Goal: Task Accomplishment & Management: Complete application form

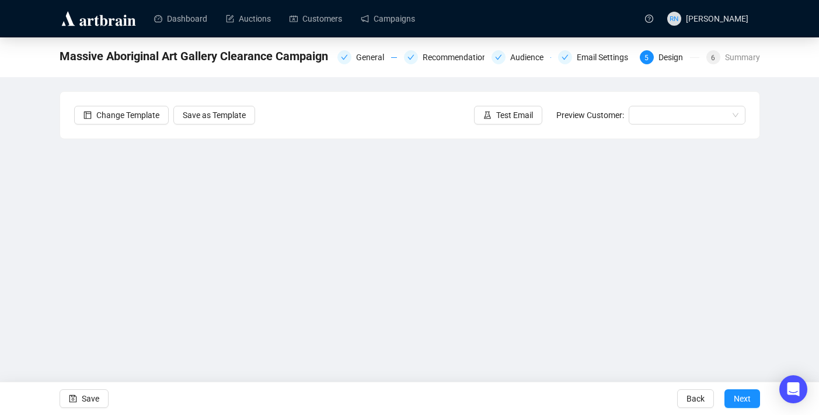
scroll to position [20, 0]
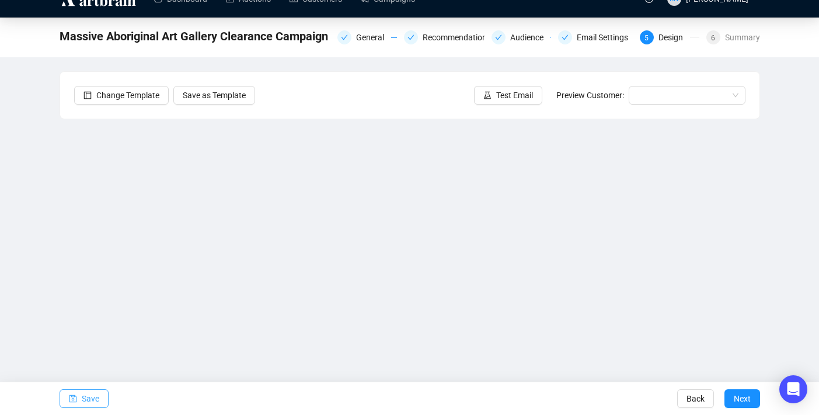
click at [92, 394] on span "Save" at bounding box center [91, 398] width 18 height 33
click at [735, 37] on div "Summary" at bounding box center [742, 37] width 35 height 14
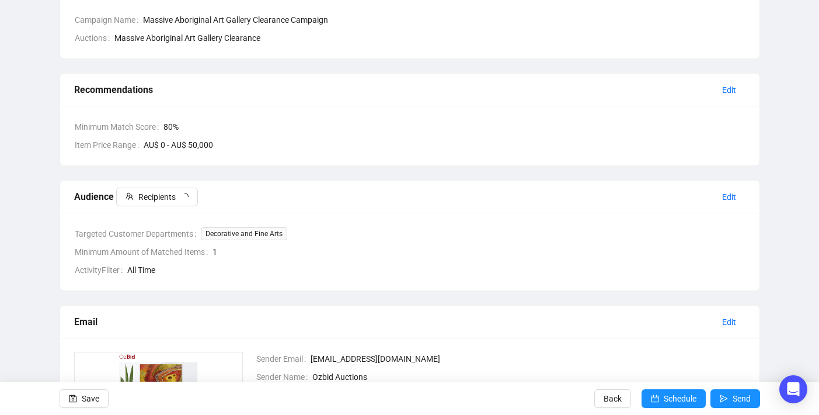
scroll to position [171, 0]
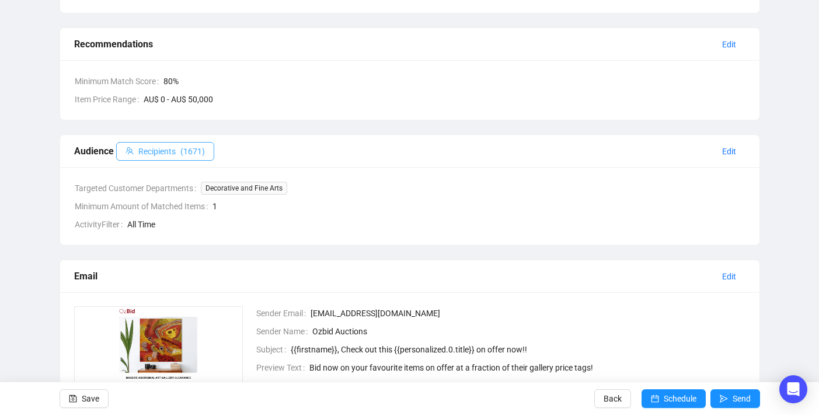
click at [189, 151] on span "( 1671 )" at bounding box center [192, 151] width 25 height 13
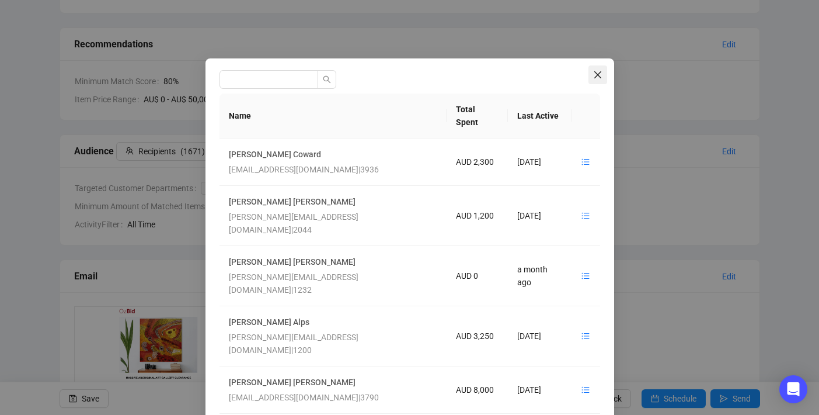
click at [597, 75] on icon "close" at bounding box center [597, 74] width 9 height 9
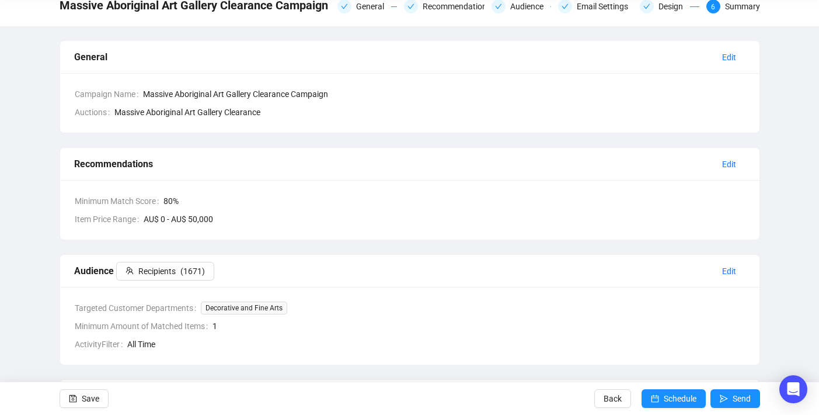
scroll to position [0, 0]
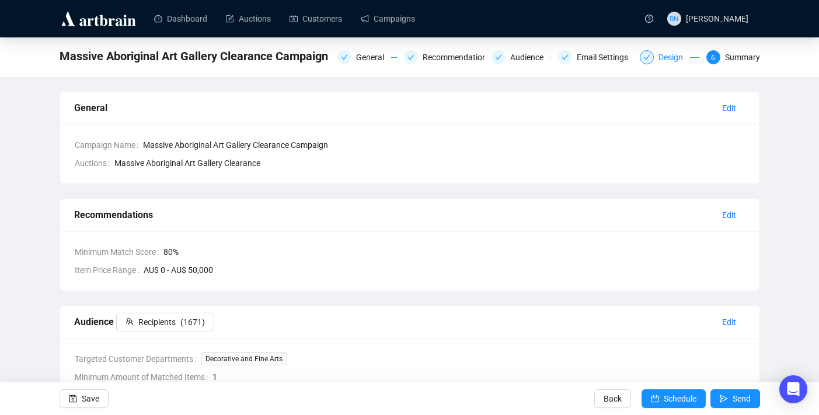
click at [680, 51] on div "Design" at bounding box center [675, 57] width 32 height 14
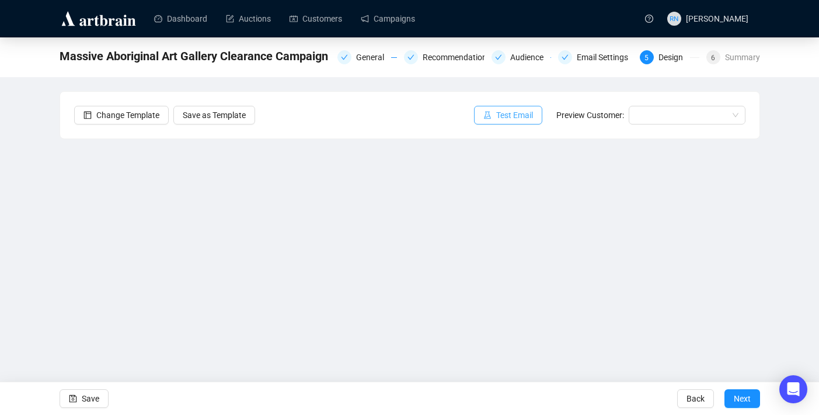
click at [504, 114] on span "Test Email" at bounding box center [514, 115] width 37 height 13
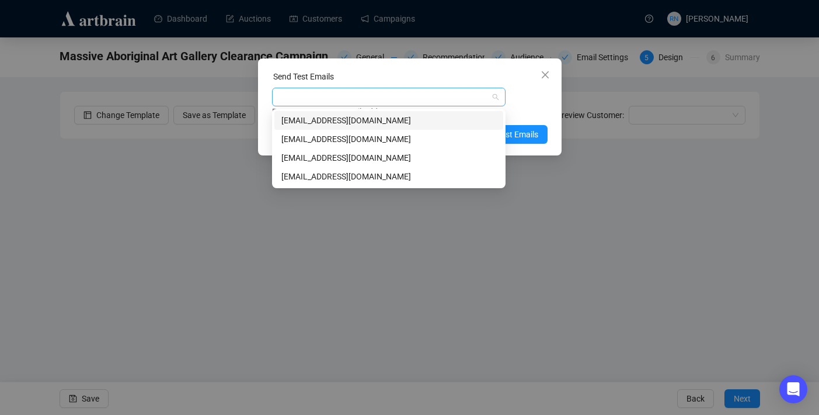
click at [429, 98] on div at bounding box center [382, 97] width 217 height 16
click at [406, 133] on div "[EMAIL_ADDRESS][DOMAIN_NAME]" at bounding box center [389, 139] width 215 height 13
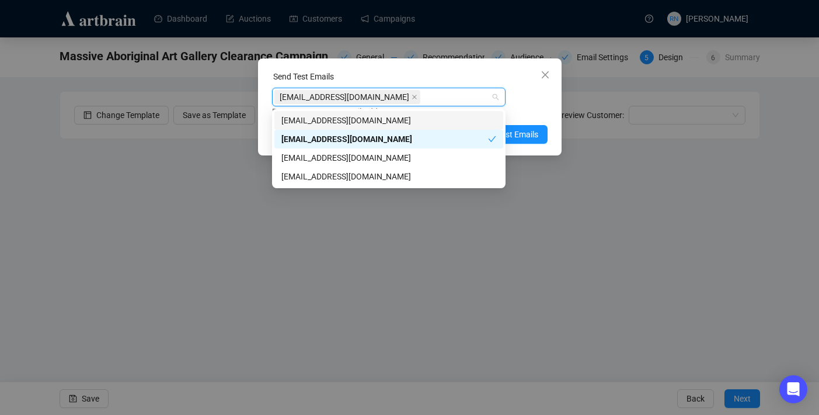
click at [519, 93] on div "[EMAIL_ADDRESS][DOMAIN_NAME] Enter up to 20 Test Email Addresses" at bounding box center [410, 103] width 276 height 30
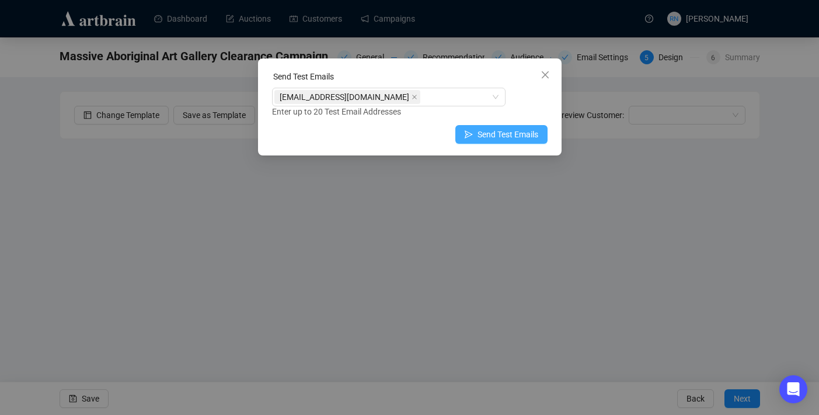
click at [495, 134] on span "Send Test Emails" at bounding box center [508, 134] width 61 height 13
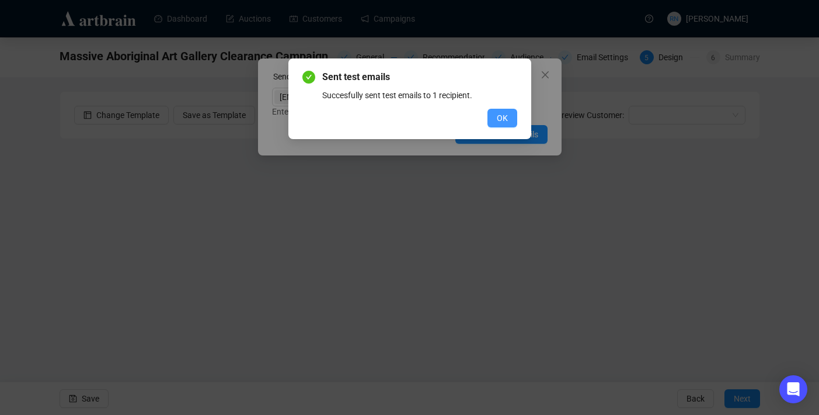
click at [510, 116] on button "OK" at bounding box center [503, 118] width 30 height 19
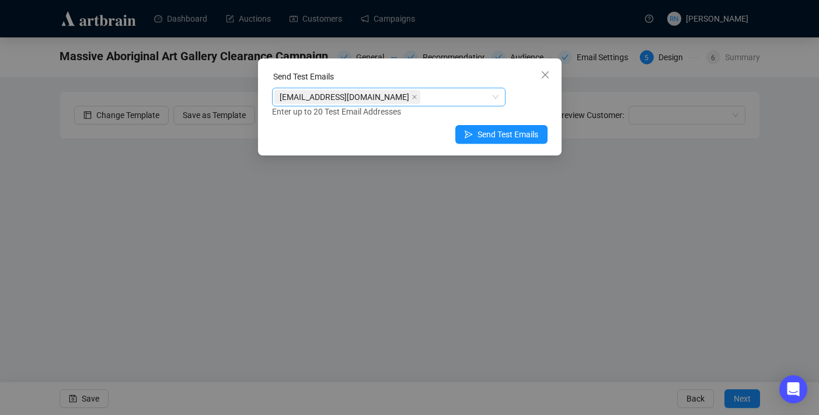
click at [448, 102] on div "[EMAIL_ADDRESS][DOMAIN_NAME]" at bounding box center [382, 97] width 217 height 16
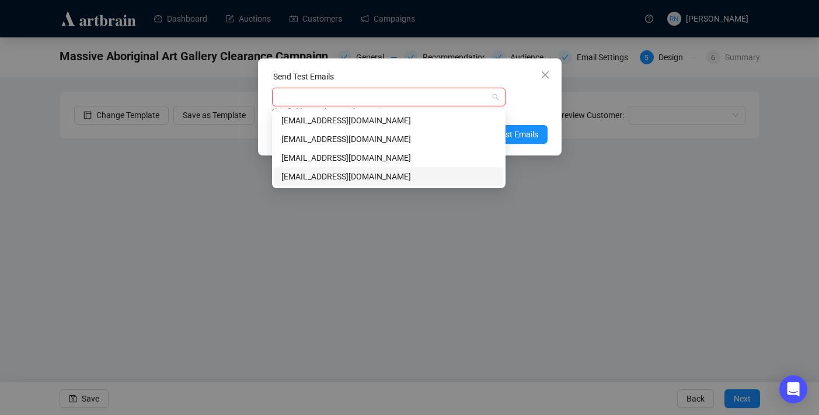
click at [441, 171] on div "[EMAIL_ADDRESS][DOMAIN_NAME]" at bounding box center [389, 176] width 215 height 13
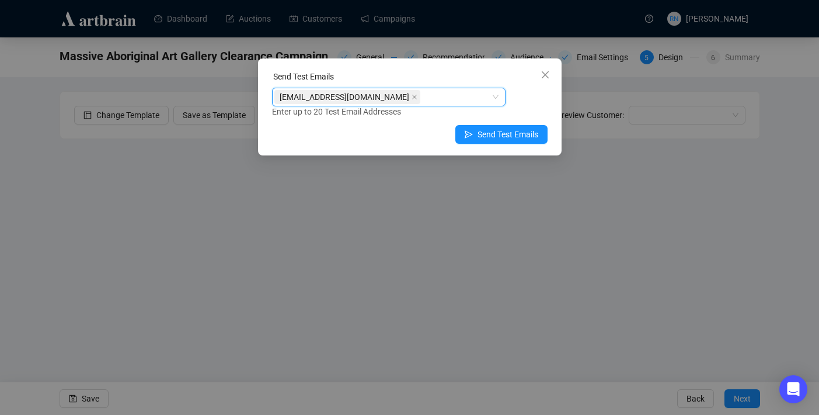
click at [461, 102] on div "[EMAIL_ADDRESS][DOMAIN_NAME]" at bounding box center [382, 97] width 217 height 16
click at [516, 136] on span "Send Test Emails" at bounding box center [508, 134] width 61 height 13
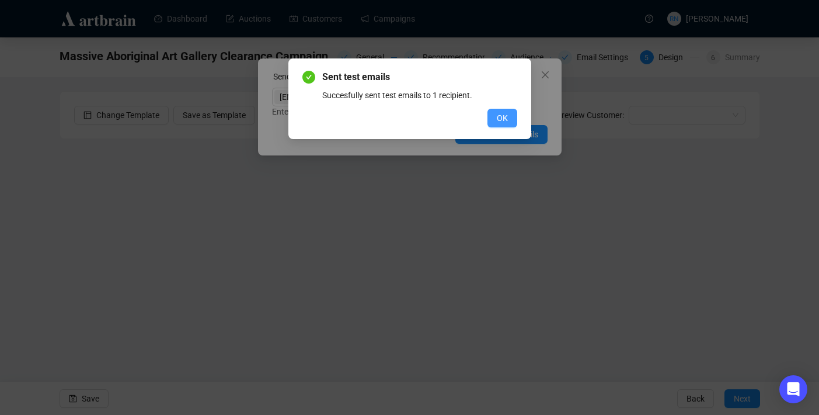
click at [497, 122] on span "OK" at bounding box center [502, 118] width 11 height 13
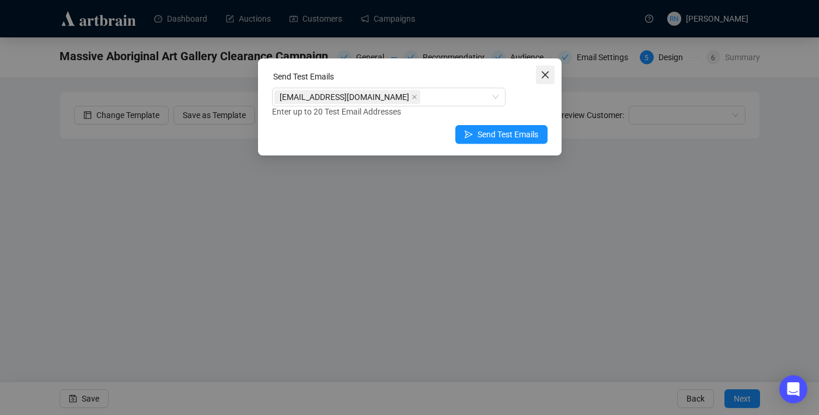
click at [547, 77] on icon "close" at bounding box center [545, 74] width 9 height 9
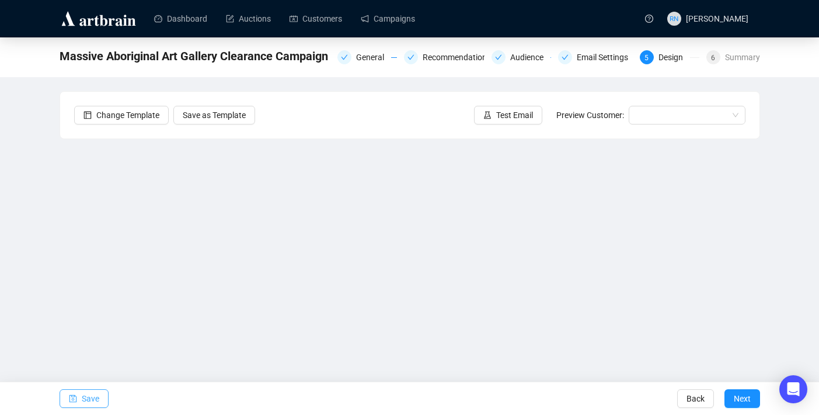
click at [93, 397] on span "Save" at bounding box center [91, 398] width 18 height 33
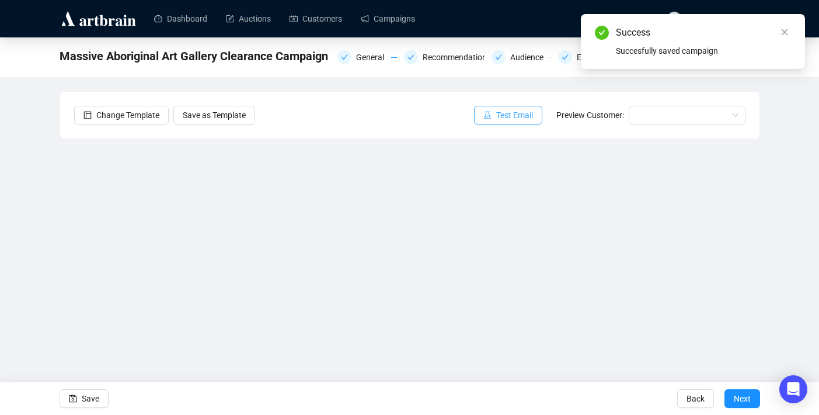
click at [507, 119] on span "Test Email" at bounding box center [514, 115] width 37 height 13
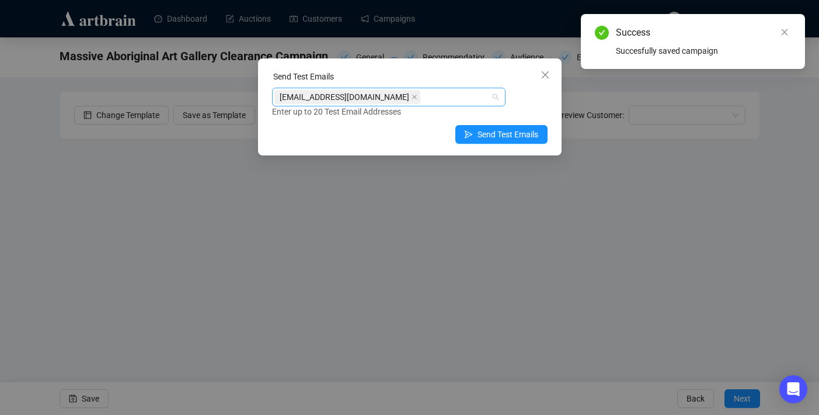
click at [447, 95] on div "[EMAIL_ADDRESS][DOMAIN_NAME]" at bounding box center [382, 97] width 217 height 16
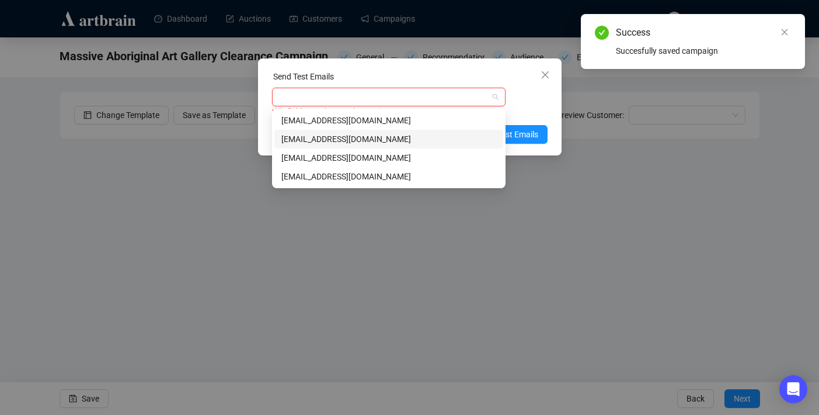
click at [402, 135] on div "[EMAIL_ADDRESS][DOMAIN_NAME]" at bounding box center [389, 139] width 215 height 13
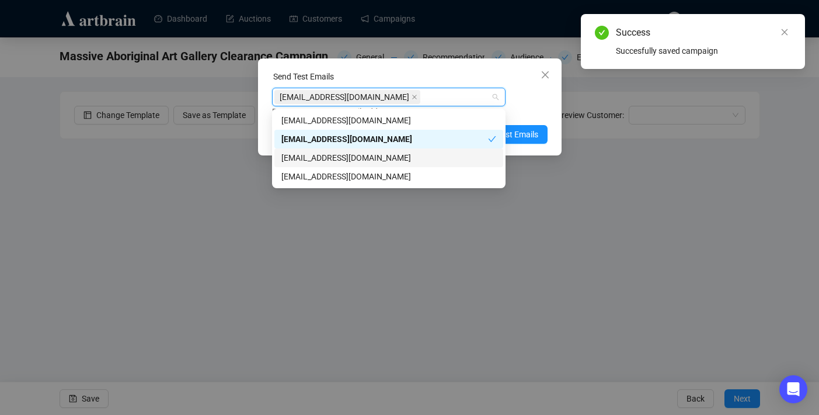
click at [399, 157] on div "[EMAIL_ADDRESS][DOMAIN_NAME]" at bounding box center [389, 157] width 215 height 13
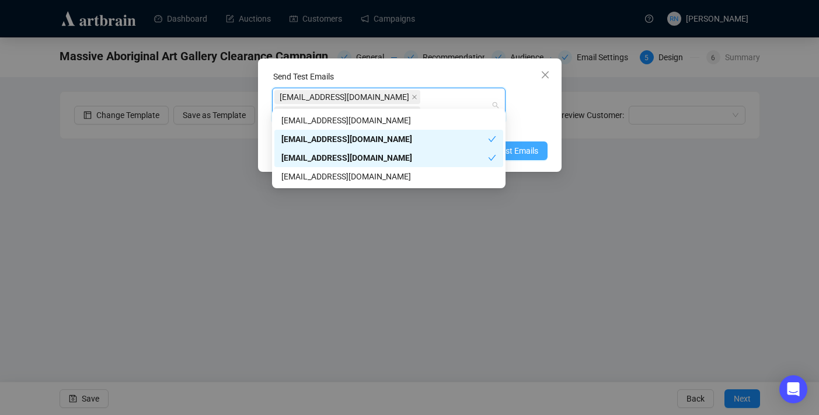
click at [524, 144] on span "Send Test Emails" at bounding box center [508, 150] width 61 height 13
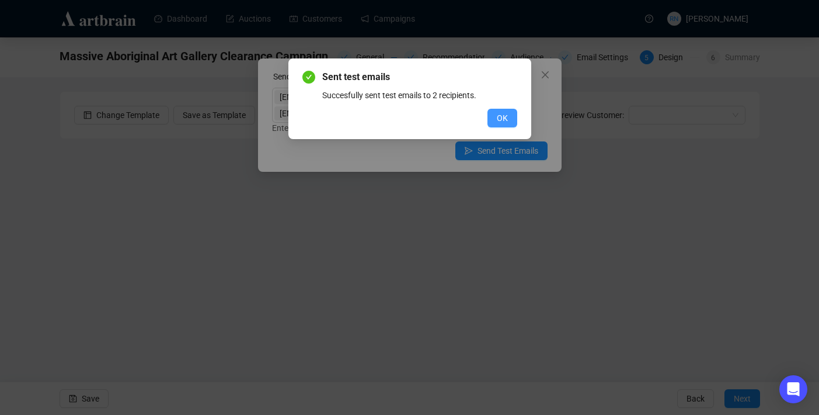
click at [505, 121] on span "OK" at bounding box center [502, 118] width 11 height 13
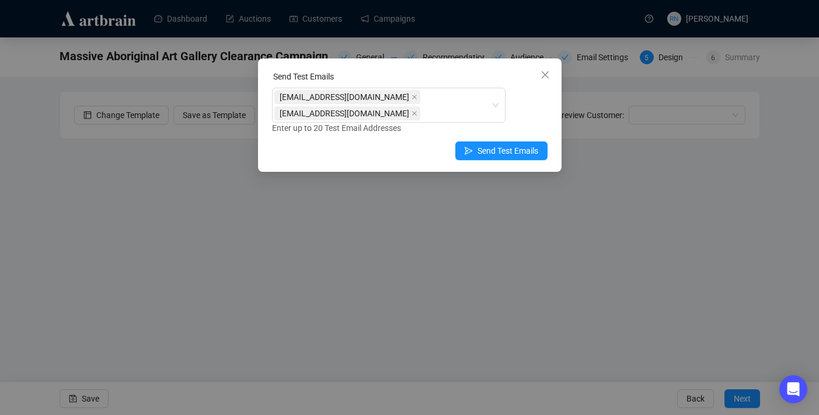
click at [100, 398] on div "Send Test Emails [EMAIL_ADDRESS][DOMAIN_NAME] [EMAIL_ADDRESS][DOMAIN_NAME] Ente…" at bounding box center [409, 207] width 819 height 415
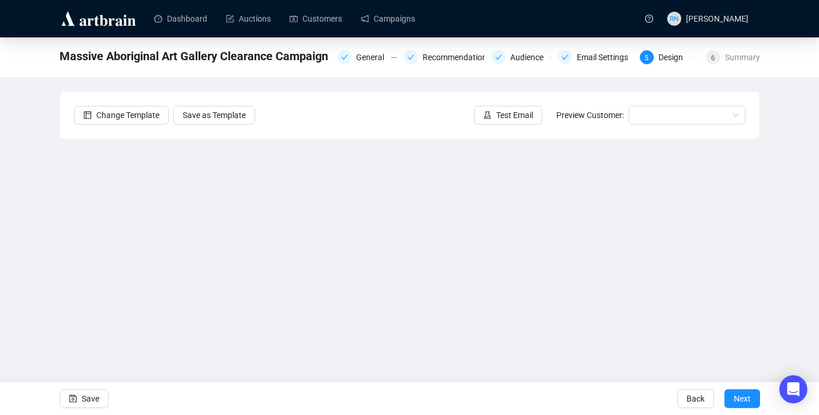
click at [100, 398] on button "Save" at bounding box center [84, 398] width 49 height 19
click at [96, 394] on span "Save" at bounding box center [91, 398] width 18 height 33
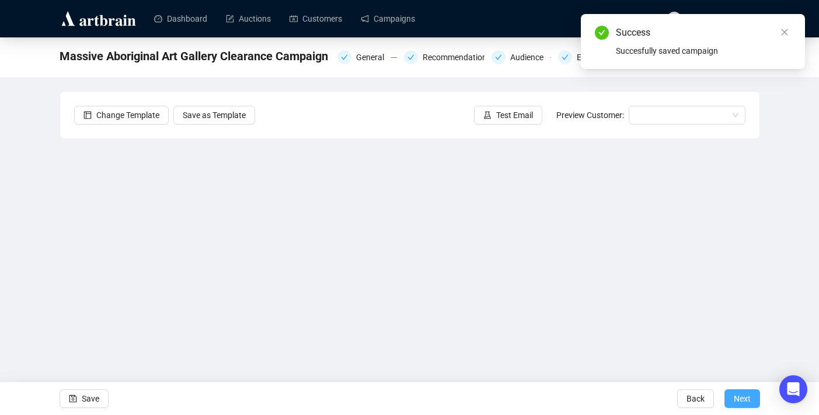
click at [741, 405] on span "Next" at bounding box center [742, 398] width 17 height 33
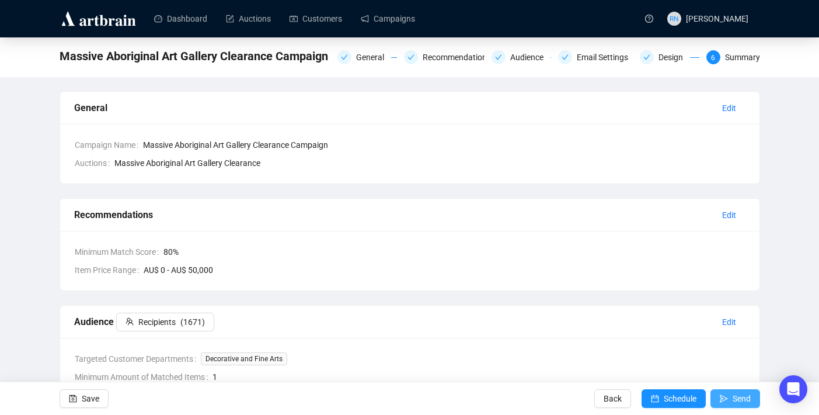
click at [733, 401] on span "Send" at bounding box center [742, 398] width 18 height 33
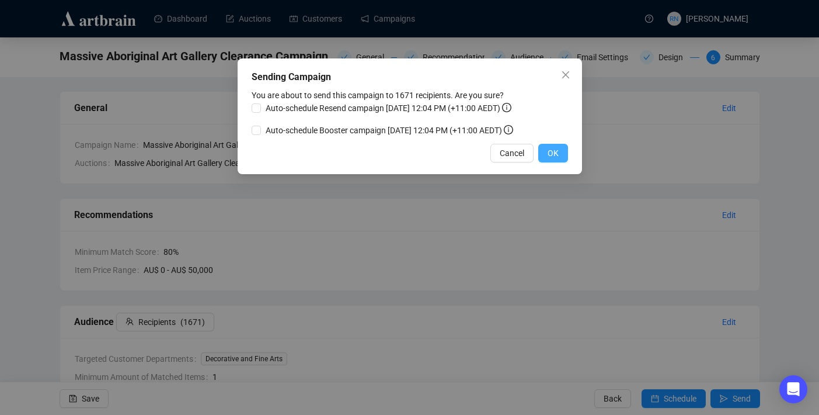
click at [560, 162] on button "OK" at bounding box center [553, 153] width 30 height 19
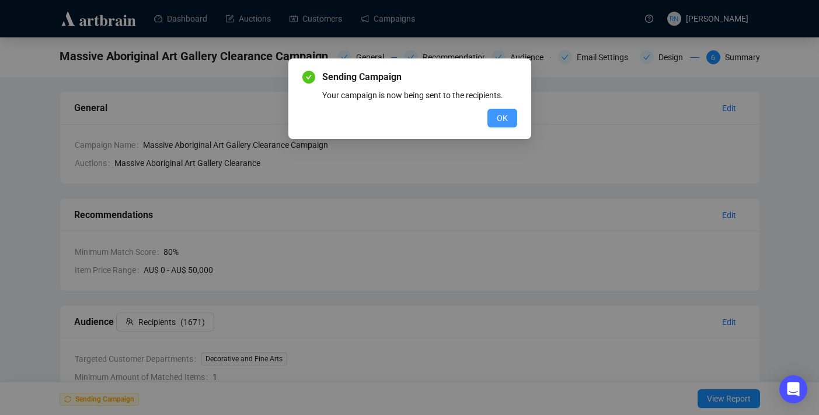
click at [503, 120] on span "OK" at bounding box center [502, 118] width 11 height 13
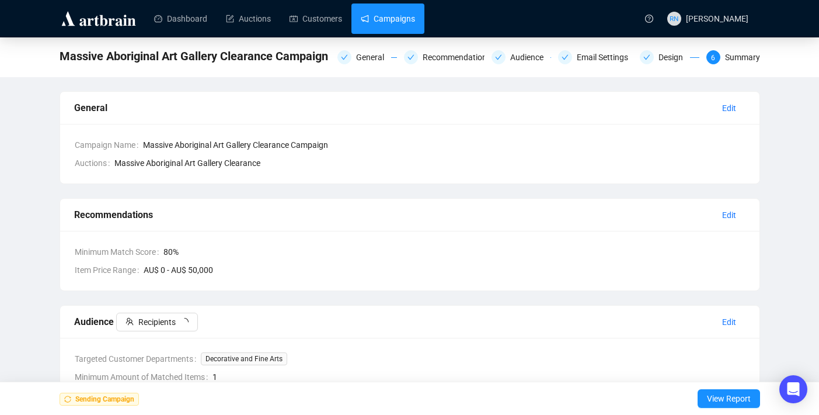
click at [366, 22] on link "Campaigns" at bounding box center [388, 19] width 54 height 30
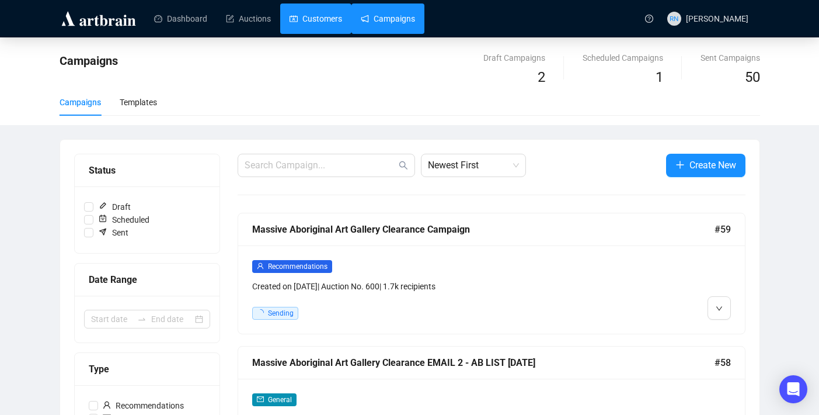
click at [314, 24] on link "Customers" at bounding box center [316, 19] width 53 height 30
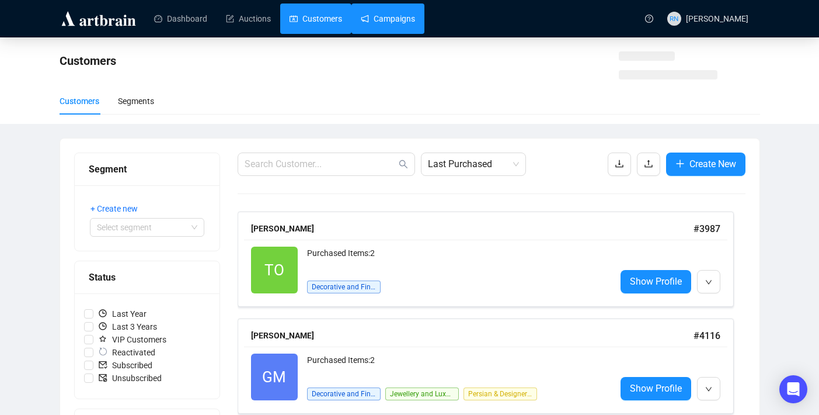
click at [380, 20] on link "Campaigns" at bounding box center [388, 19] width 54 height 30
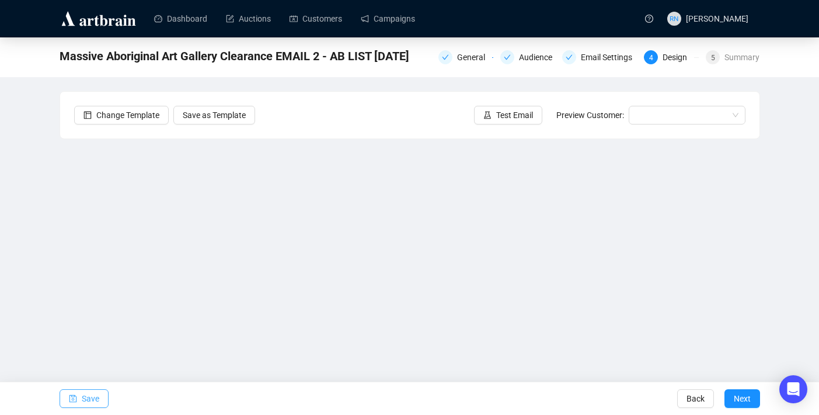
click at [82, 395] on span "Save" at bounding box center [91, 398] width 18 height 33
click at [509, 119] on span "Test Email" at bounding box center [514, 115] width 37 height 13
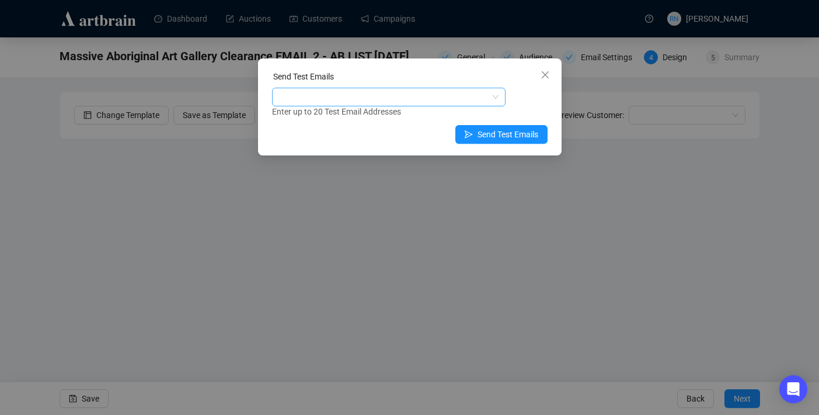
click at [419, 93] on div at bounding box center [382, 97] width 217 height 16
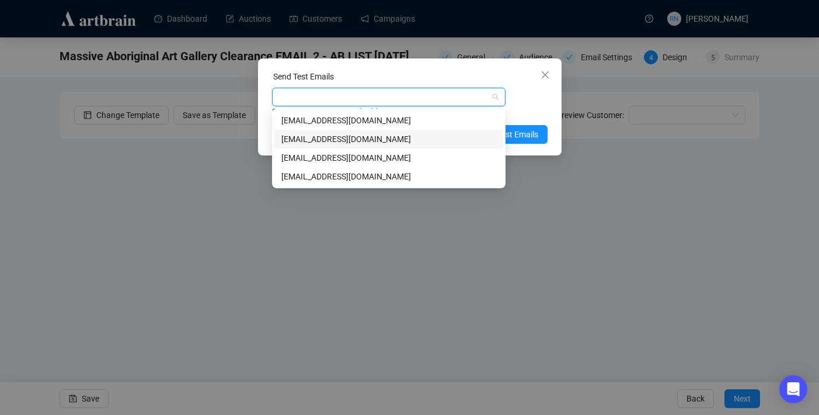
click at [414, 145] on div "[EMAIL_ADDRESS][DOMAIN_NAME]" at bounding box center [389, 139] width 215 height 13
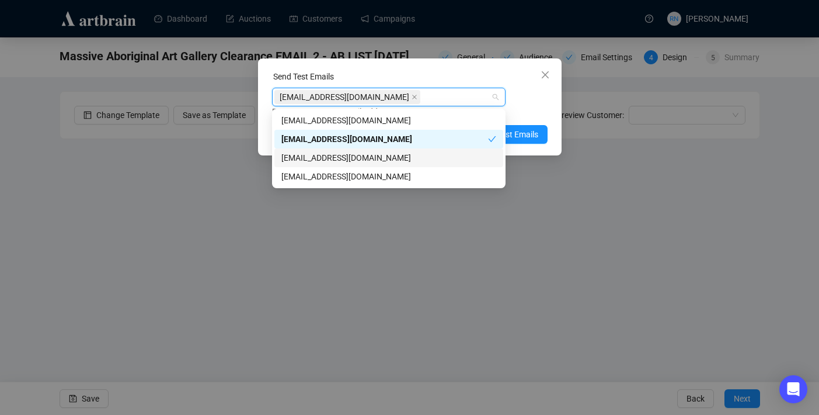
click at [414, 155] on div "[EMAIL_ADDRESS][DOMAIN_NAME]" at bounding box center [389, 157] width 215 height 13
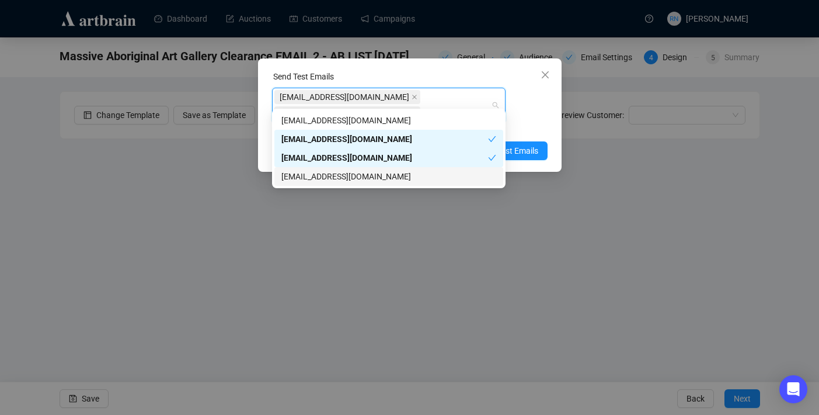
click at [414, 171] on div "[EMAIL_ADDRESS][DOMAIN_NAME]" at bounding box center [389, 176] width 215 height 13
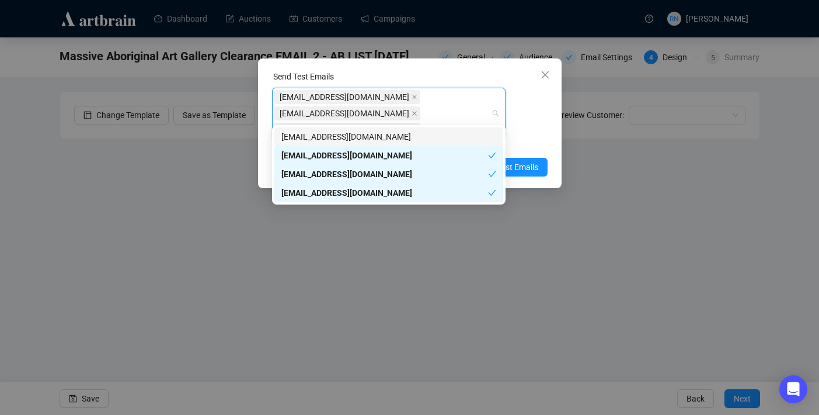
click at [538, 120] on div "art@ozbid.com.au info@ozbid.com.au reannonnavaratnam@gmail.com Enter up to 20 T…" at bounding box center [410, 119] width 276 height 63
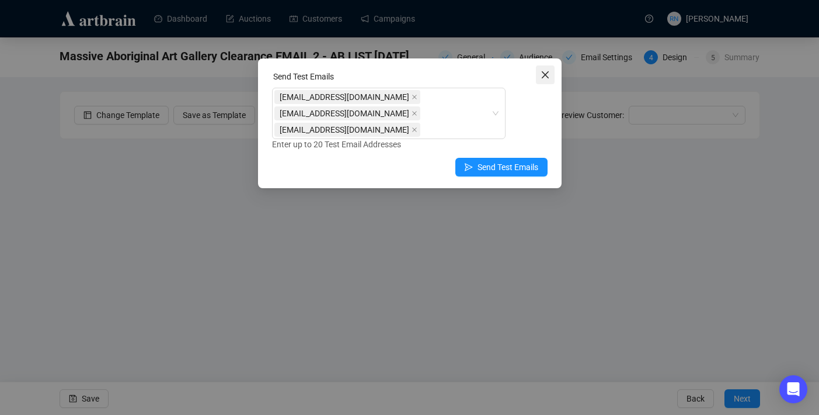
click at [545, 80] on button "Close" at bounding box center [545, 74] width 19 height 19
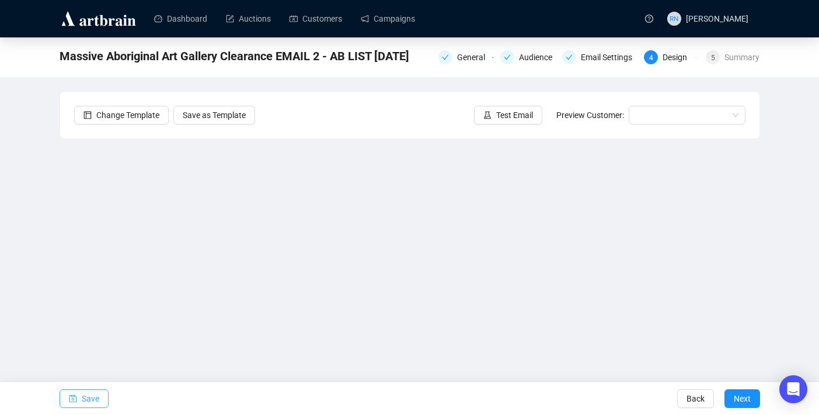
click at [95, 395] on span "Save" at bounding box center [91, 398] width 18 height 33
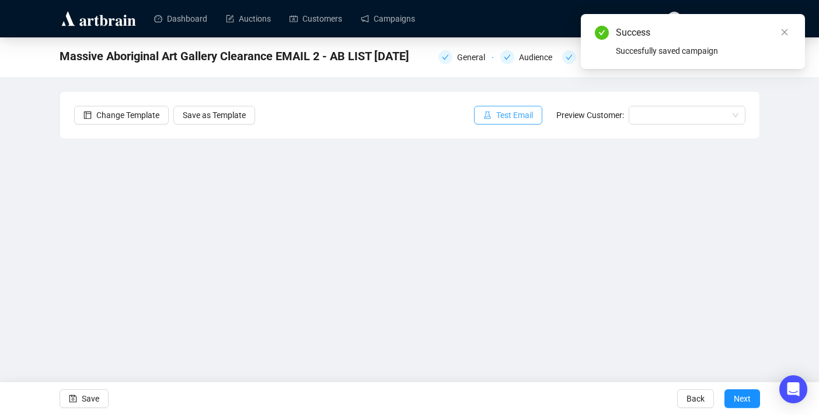
click at [505, 113] on span "Test Email" at bounding box center [514, 115] width 37 height 13
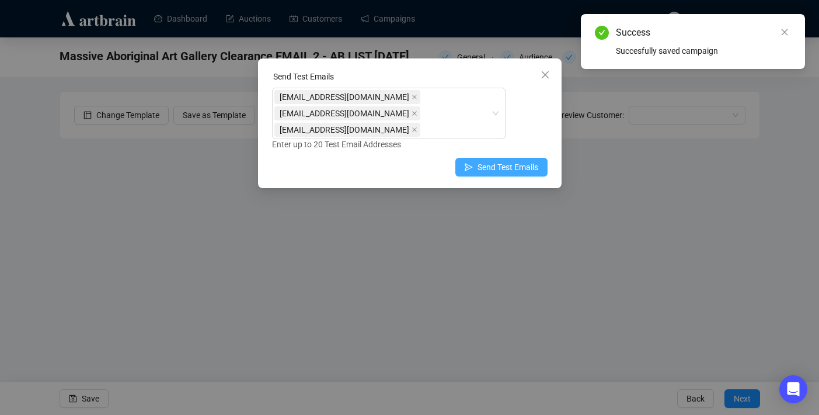
click at [478, 161] on span "Send Test Emails" at bounding box center [508, 167] width 61 height 13
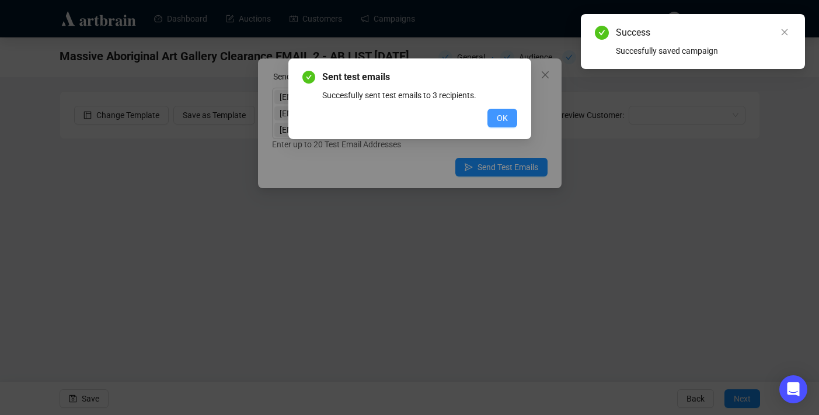
click at [501, 124] on button "OK" at bounding box center [503, 118] width 30 height 19
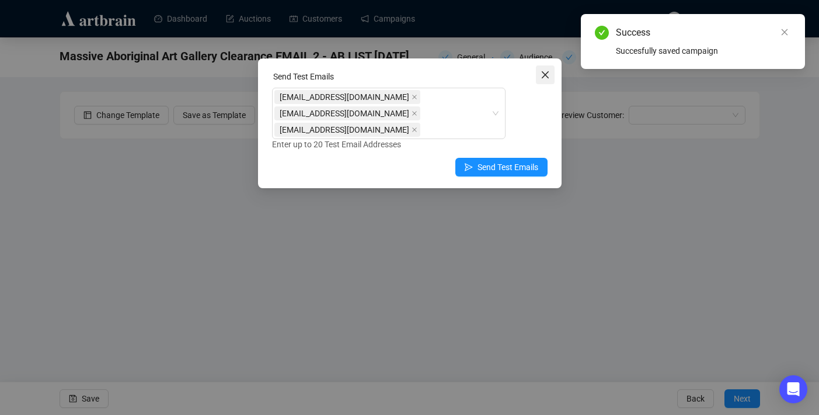
click at [550, 71] on span "Close" at bounding box center [545, 74] width 19 height 9
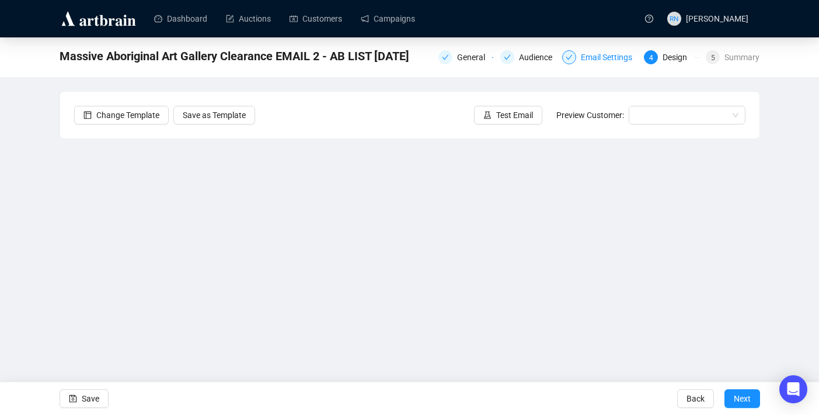
click at [577, 61] on div "Email Settings" at bounding box center [599, 57] width 75 height 14
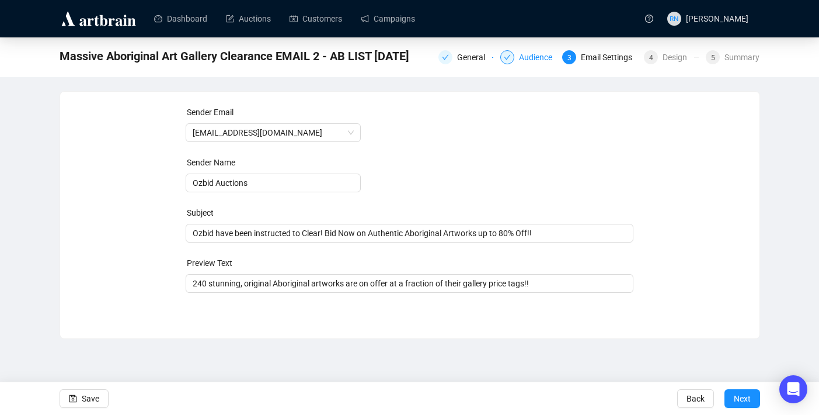
click at [539, 61] on div "Audience" at bounding box center [539, 57] width 40 height 14
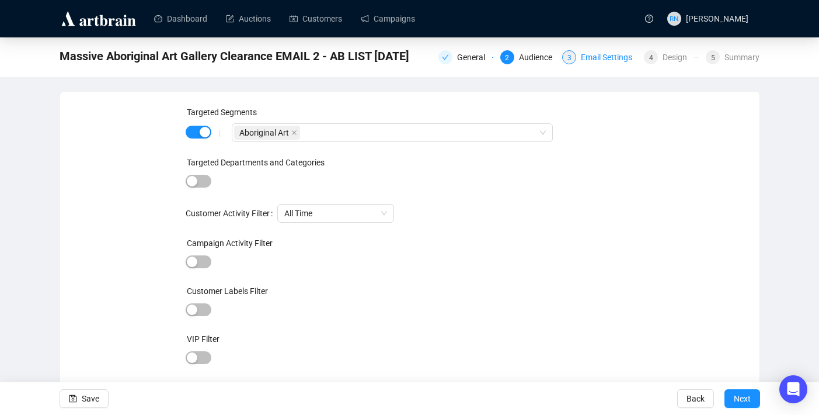
click at [590, 63] on div "Email Settings" at bounding box center [610, 57] width 58 height 14
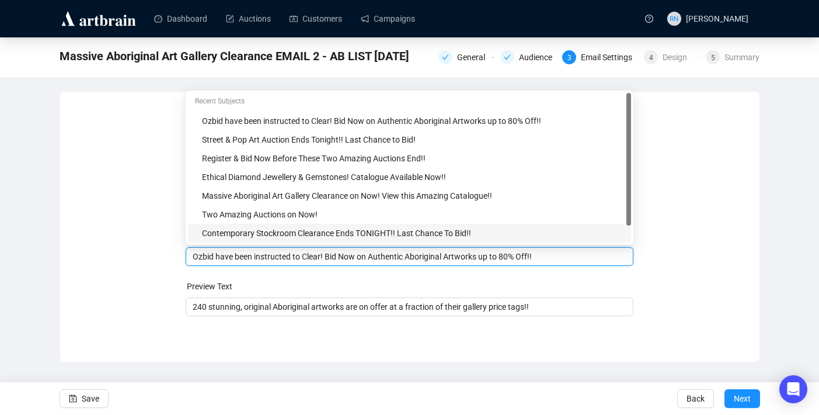
drag, startPoint x: 492, startPoint y: 235, endPoint x: 524, endPoint y: 235, distance: 32.1
click at [525, 235] on body "Dashboard Auctions Customers Campaigns RN Reannon Navaratnam Massive Aboriginal…" at bounding box center [409, 207] width 819 height 415
click at [533, 260] on input "Ozbid have been instructed to Clear! Bid Now on Authentic Aboriginal Artworks u…" at bounding box center [410, 256] width 434 height 13
drag, startPoint x: 547, startPoint y: 258, endPoint x: 492, endPoint y: 255, distance: 55.0
click at [492, 255] on input "Ozbid have been instructed to Clear! Bid Now on Authentic Aboriginal Artworks u…" at bounding box center [410, 256] width 434 height 13
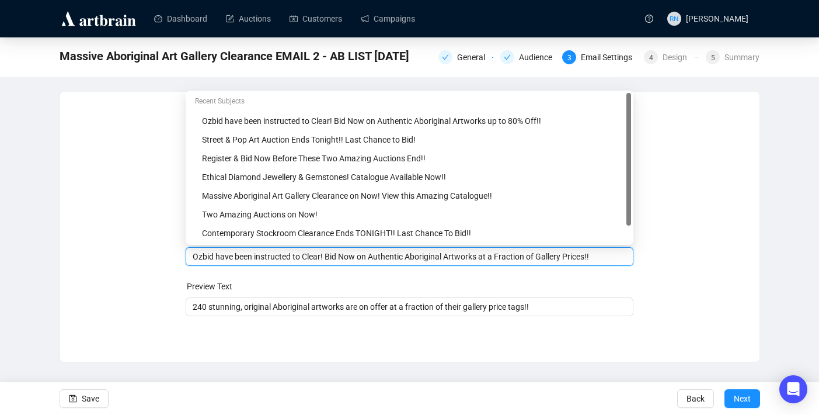
click at [670, 287] on div "Sender Email auctions@ozbid.com.au Sender Name Ozbid Auctions Subject Merge Tag…" at bounding box center [410, 218] width 672 height 224
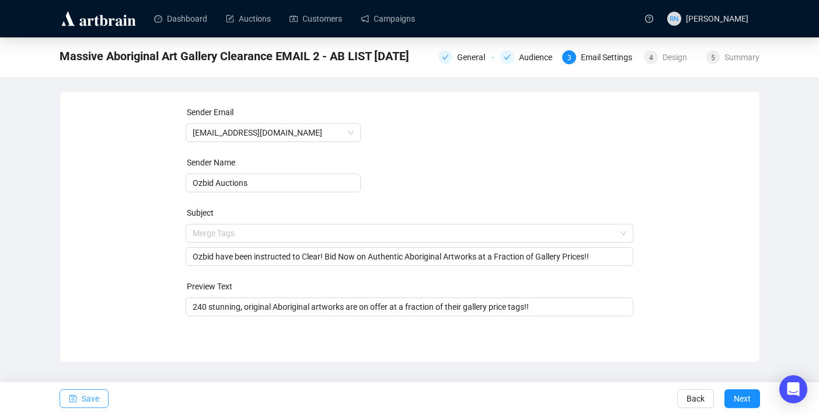
click at [83, 400] on span "Save" at bounding box center [91, 398] width 18 height 33
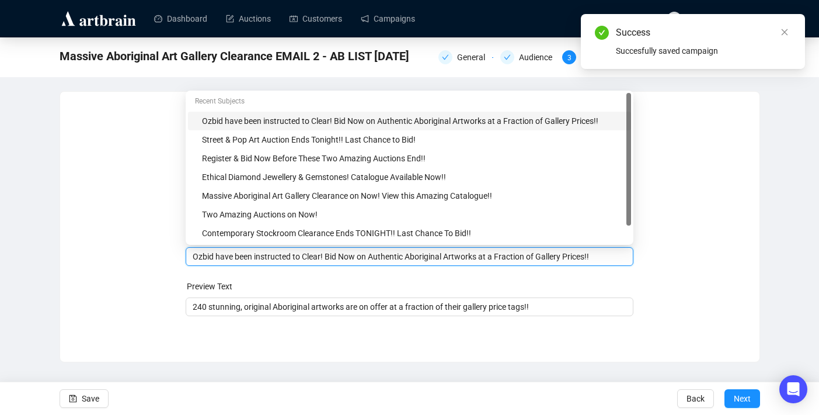
drag, startPoint x: 502, startPoint y: 259, endPoint x: 576, endPoint y: 258, distance: 74.2
click at [576, 258] on input "Ozbid have been instructed to Clear! Bid Now on Authentic Aboriginal Artworks a…" at bounding box center [410, 256] width 434 height 13
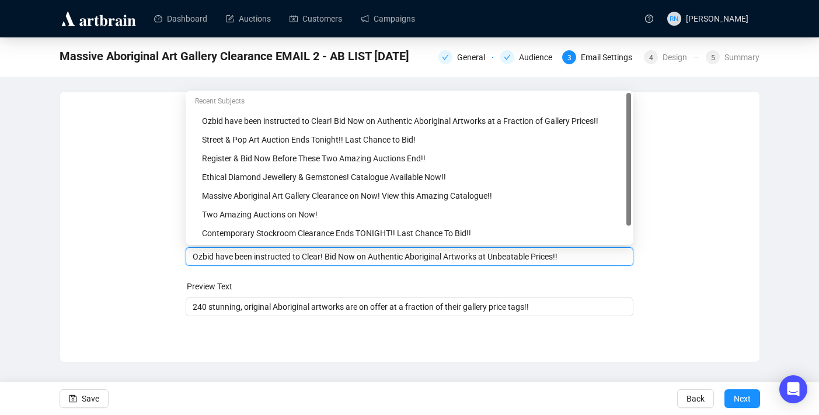
type input "Ozbid have been instructed to Clear! Bid Now on Authentic Aboriginal Artworks a…"
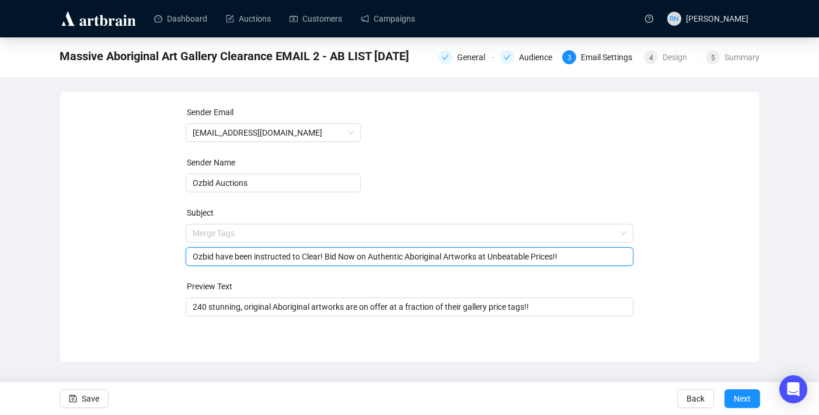
click at [728, 253] on div "Sender Email auctions@ozbid.com.au Sender Name Ozbid Auctions Subject Merge Tag…" at bounding box center [410, 218] width 672 height 224
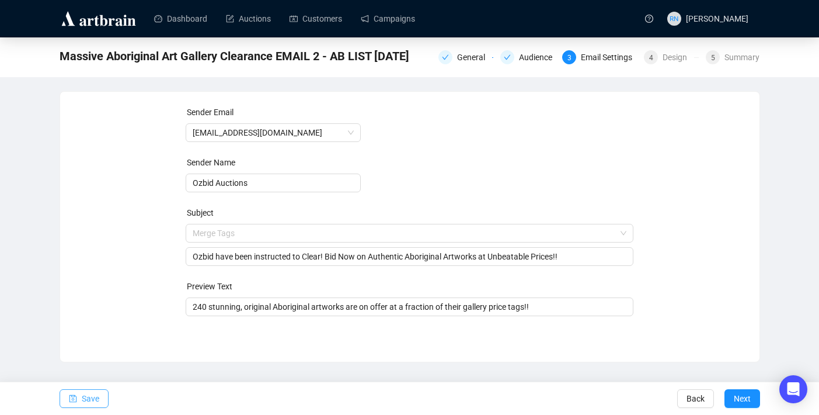
click at [84, 398] on span "Save" at bounding box center [91, 398] width 18 height 33
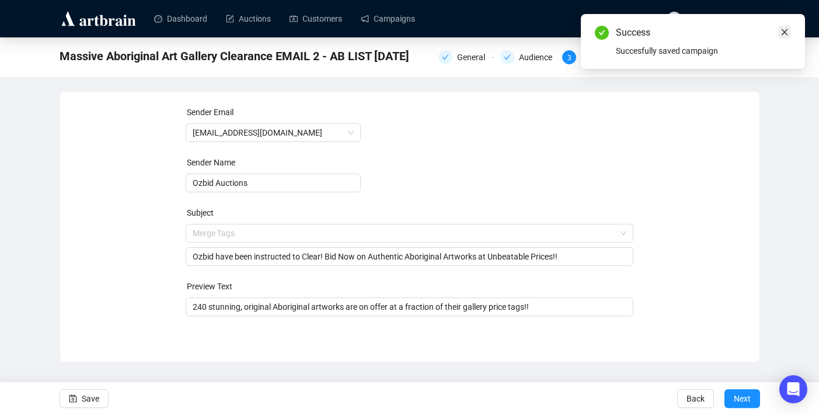
click at [788, 32] on icon "close" at bounding box center [785, 32] width 8 height 8
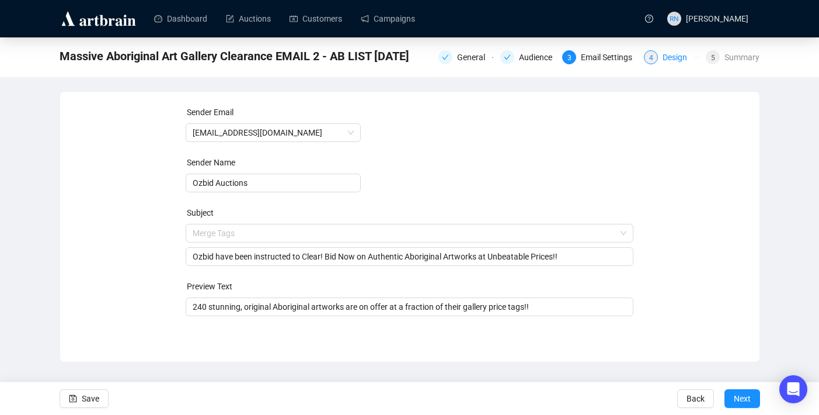
click at [663, 57] on div "Design" at bounding box center [679, 57] width 32 height 14
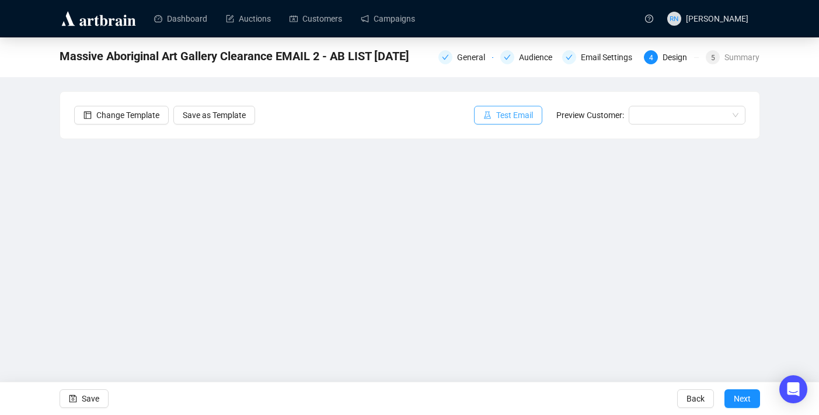
click at [489, 118] on button "Test Email" at bounding box center [508, 115] width 68 height 19
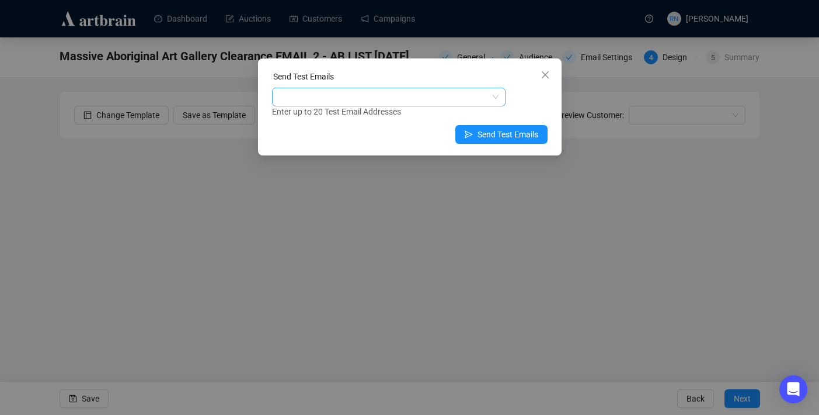
click at [471, 99] on div at bounding box center [382, 97] width 217 height 16
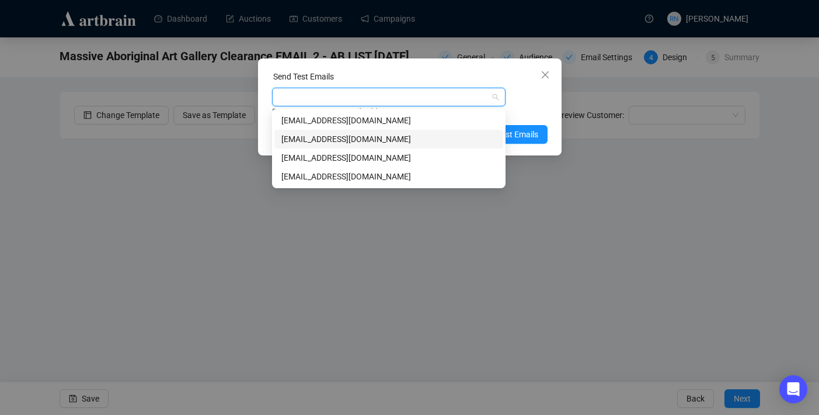
click at [455, 140] on div "[EMAIL_ADDRESS][DOMAIN_NAME]" at bounding box center [389, 139] width 215 height 13
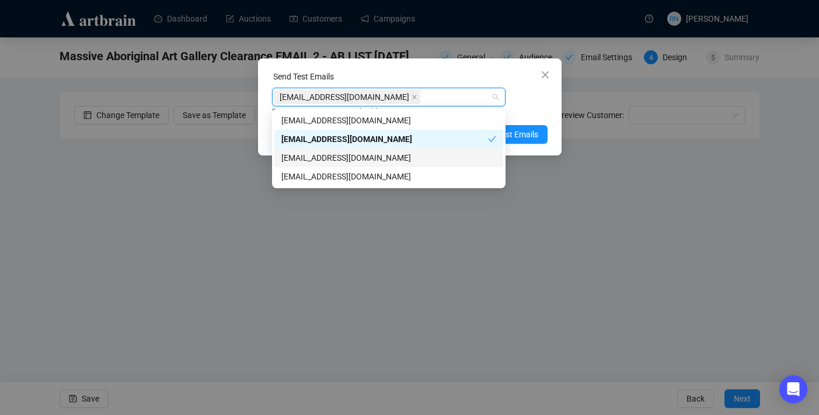
click at [453, 156] on div "[EMAIL_ADDRESS][DOMAIN_NAME]" at bounding box center [389, 157] width 215 height 13
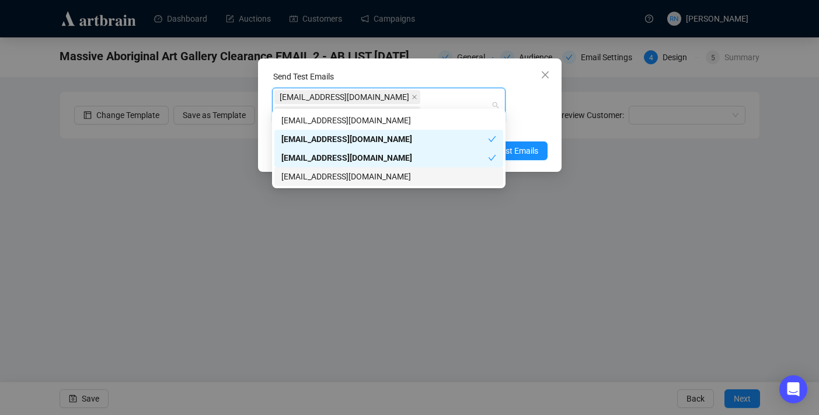
click at [452, 179] on div "[EMAIL_ADDRESS][DOMAIN_NAME]" at bounding box center [389, 176] width 215 height 13
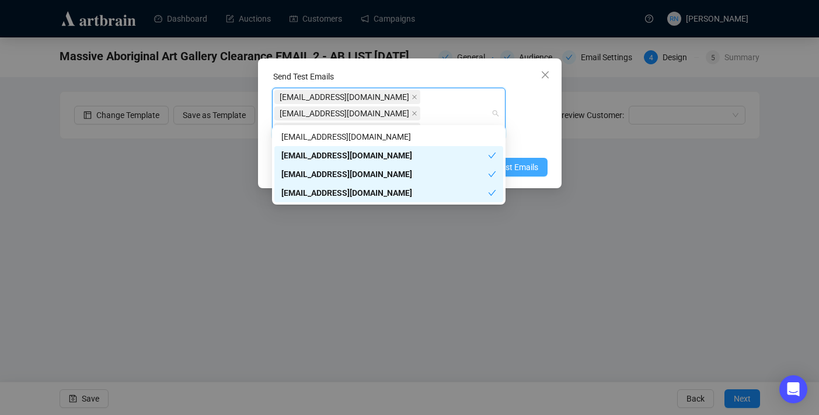
click at [536, 161] on span "Send Test Emails" at bounding box center [508, 167] width 61 height 13
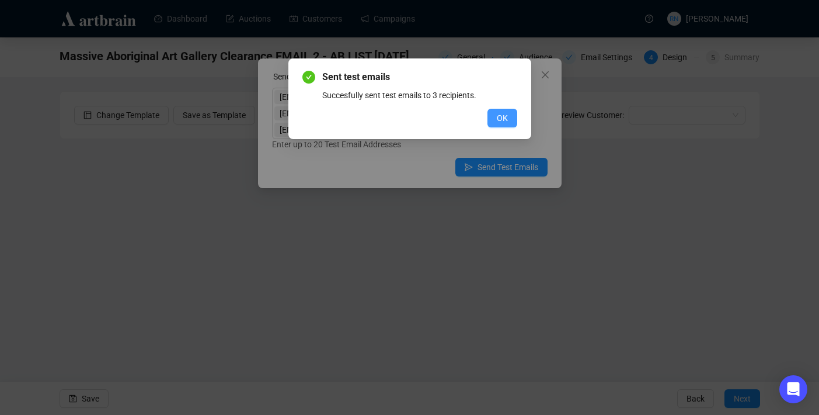
click at [501, 113] on span "OK" at bounding box center [502, 118] width 11 height 13
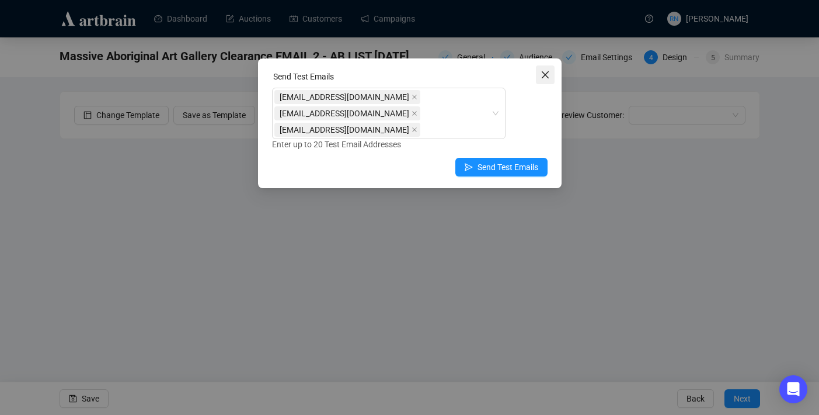
click at [547, 70] on icon "close" at bounding box center [545, 74] width 9 height 9
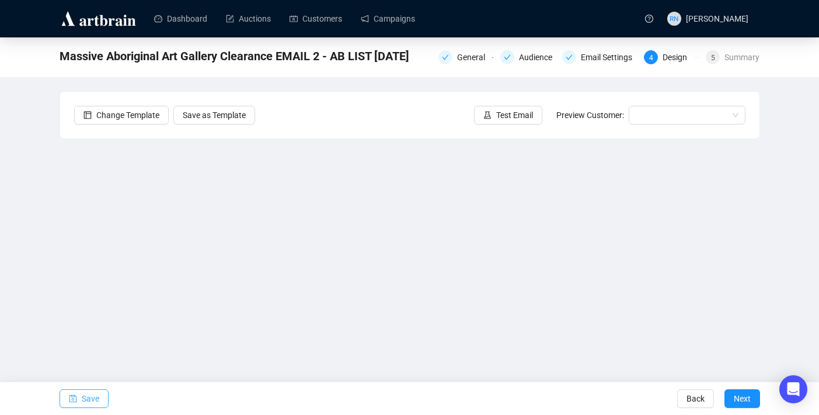
click at [89, 401] on span "Save" at bounding box center [91, 398] width 18 height 33
click at [537, 60] on div "Audience" at bounding box center [539, 57] width 40 height 14
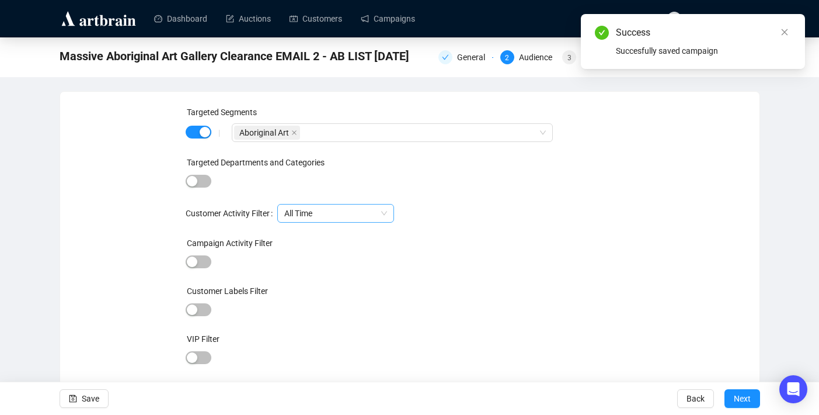
click at [299, 209] on span "All Time" at bounding box center [335, 213] width 103 height 18
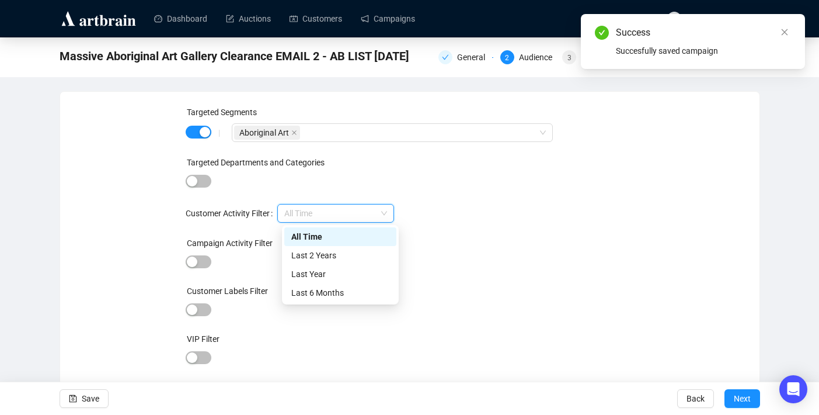
click at [299, 209] on span "All Time" at bounding box center [335, 213] width 103 height 18
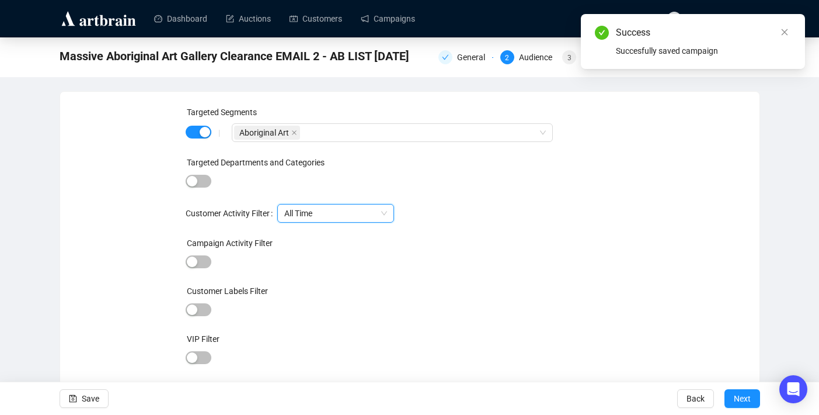
click at [199, 253] on div "Campaign Activity Filter" at bounding box center [410, 246] width 448 height 18
click at [201, 259] on span "button" at bounding box center [199, 261] width 26 height 13
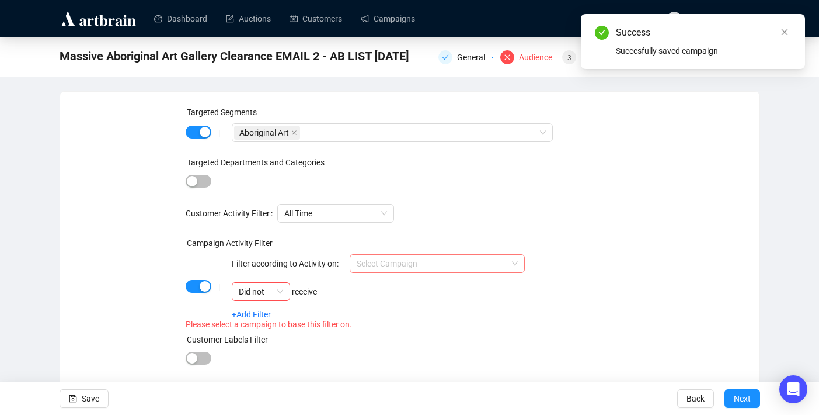
click at [388, 266] on input "search" at bounding box center [432, 264] width 151 height 18
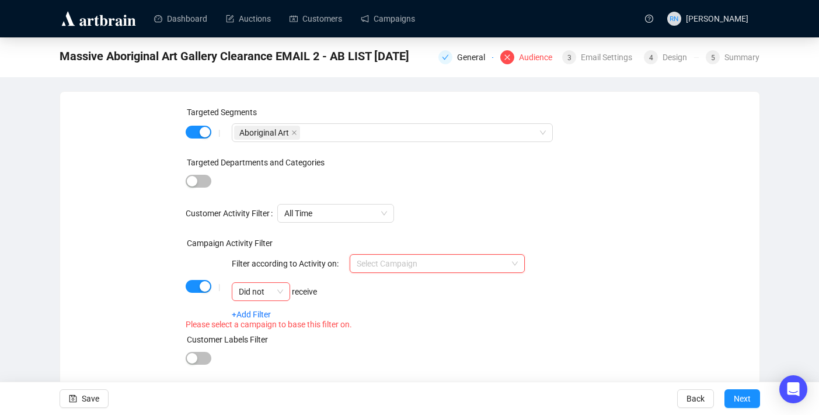
click at [391, 256] on input "search" at bounding box center [432, 264] width 151 height 18
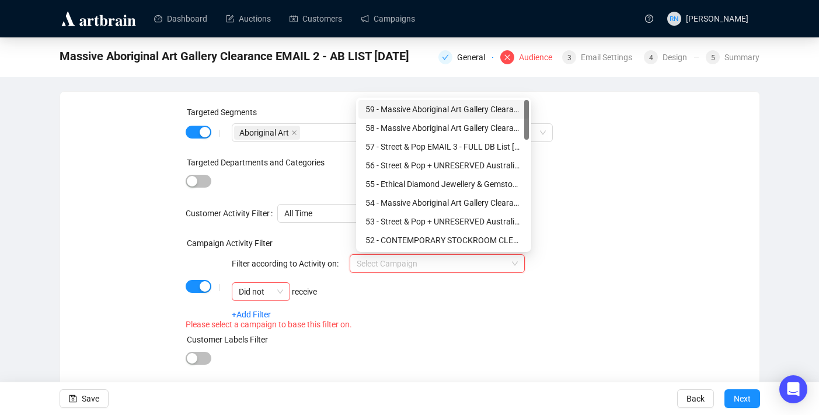
click at [422, 105] on div "59 - Massive Aboriginal Art Gallery Clearance Campaign" at bounding box center [444, 109] width 157 height 13
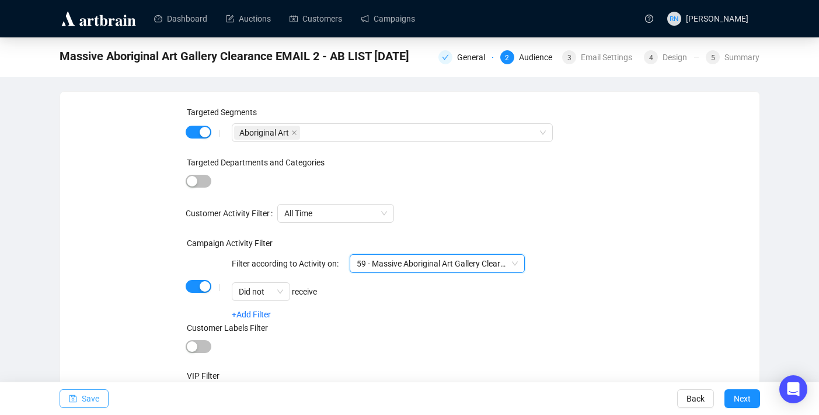
click at [92, 396] on span "Save" at bounding box center [91, 398] width 18 height 33
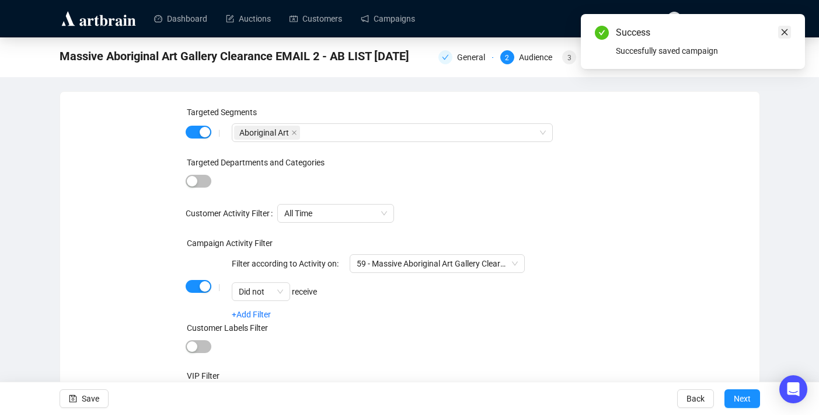
click at [790, 26] on link "Close" at bounding box center [785, 32] width 13 height 13
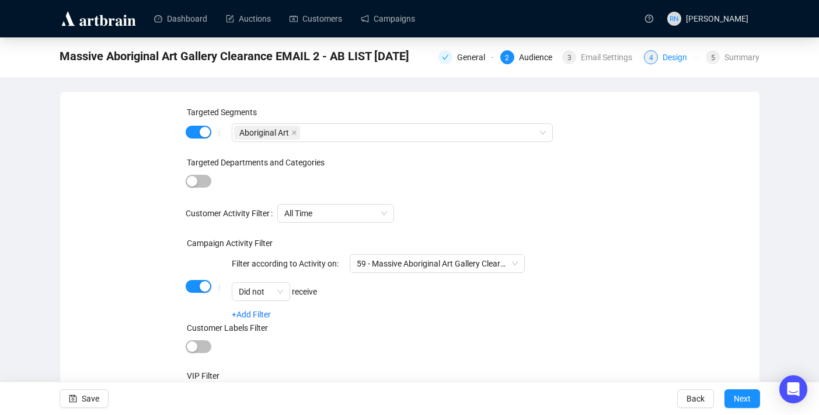
click at [666, 60] on div "Design" at bounding box center [679, 57] width 32 height 14
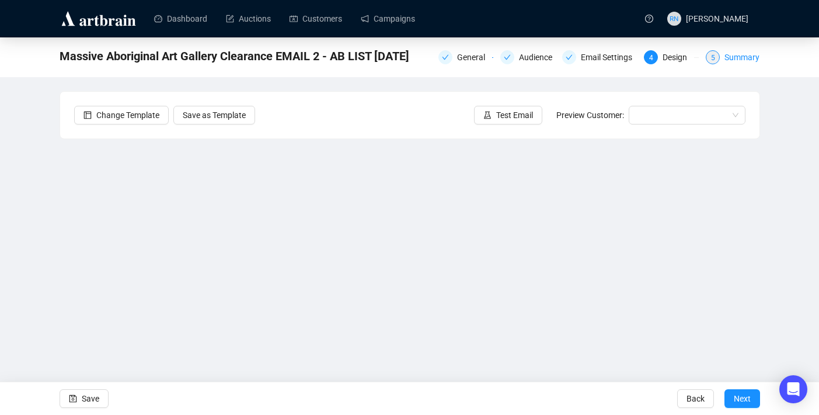
click at [740, 57] on div "Summary" at bounding box center [742, 57] width 35 height 14
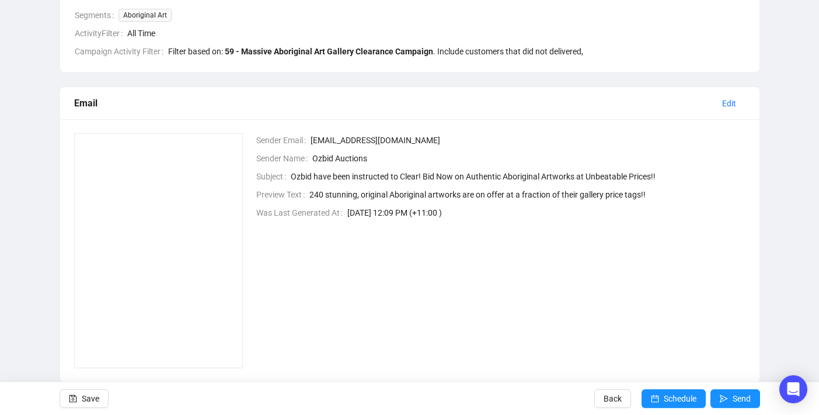
scroll to position [245, 0]
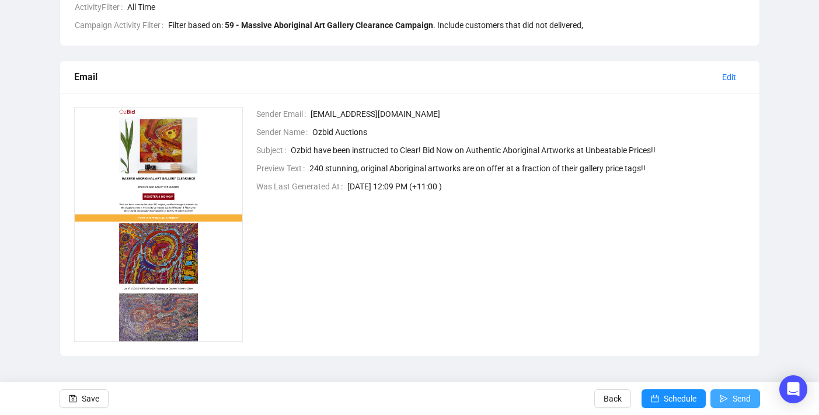
click at [740, 398] on span "Send" at bounding box center [742, 398] width 18 height 33
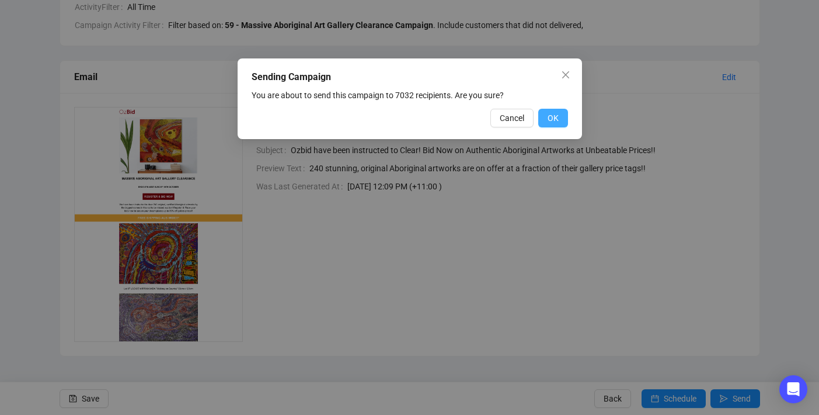
click at [552, 121] on span "OK" at bounding box center [553, 118] width 11 height 13
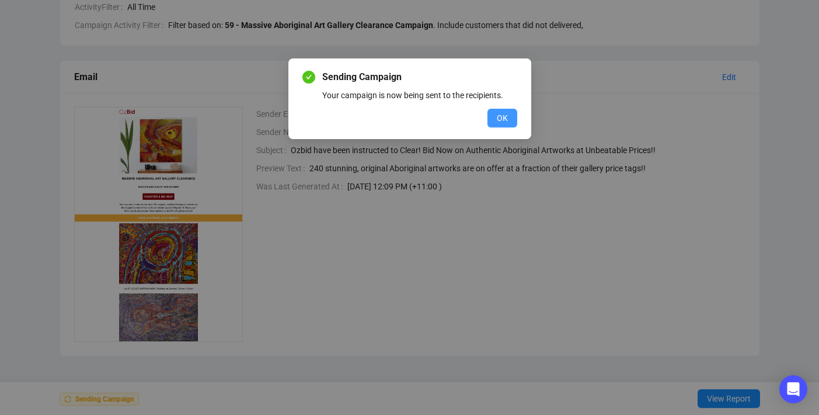
click at [506, 114] on span "OK" at bounding box center [502, 118] width 11 height 13
